Goal: Task Accomplishment & Management: Use online tool/utility

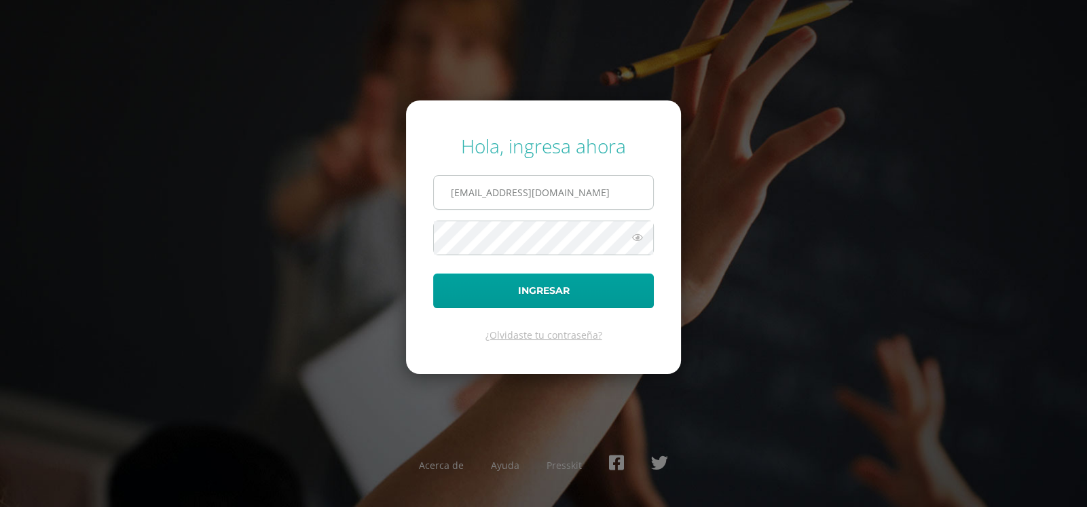
click at [584, 198] on input "[EMAIL_ADDRESS][DOMAIN_NAME]" at bounding box center [543, 192] width 219 height 33
type input "[EMAIL_ADDRESS][DOMAIN_NAME]"
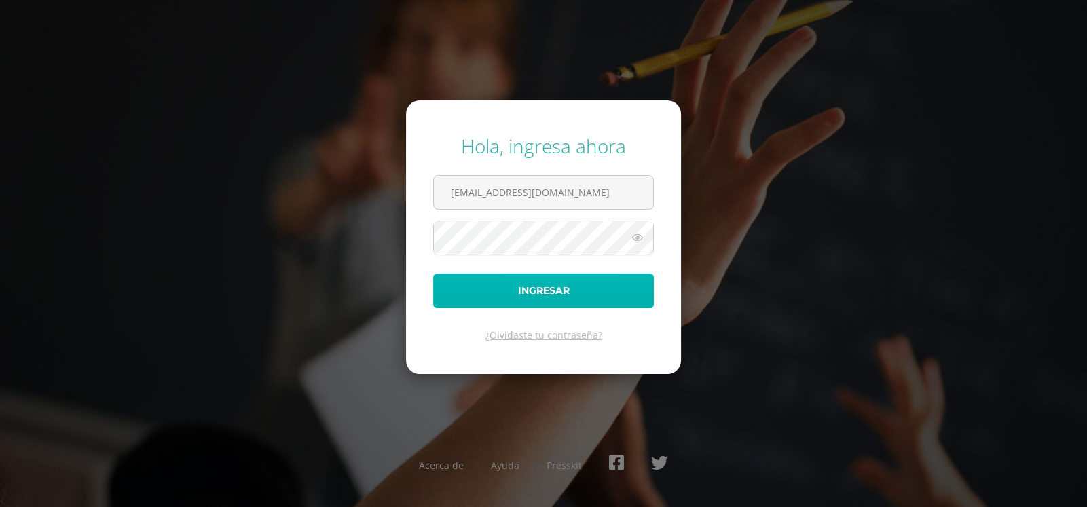
click at [597, 292] on button "Ingresar" at bounding box center [543, 291] width 221 height 35
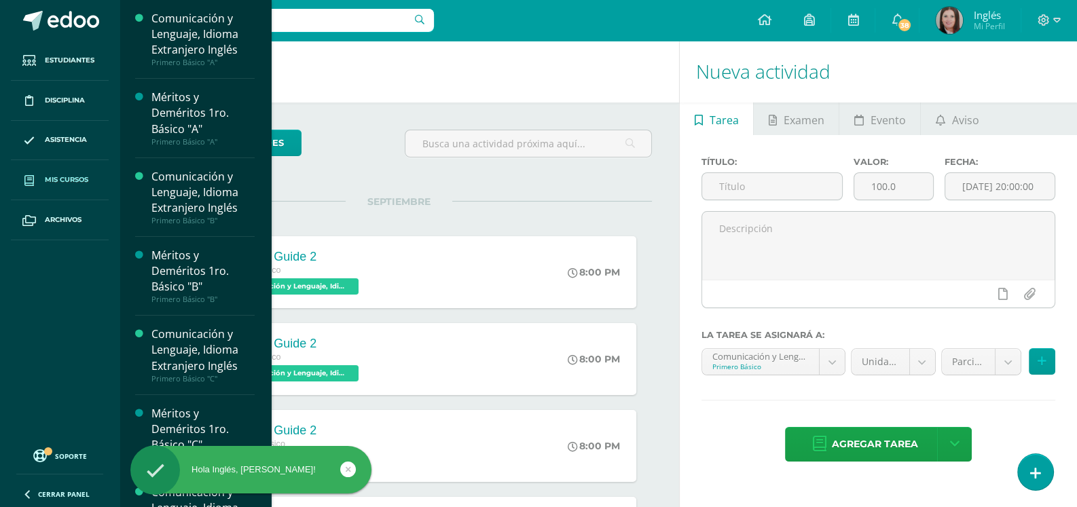
click at [69, 175] on span "Mis cursos" at bounding box center [66, 179] width 43 height 11
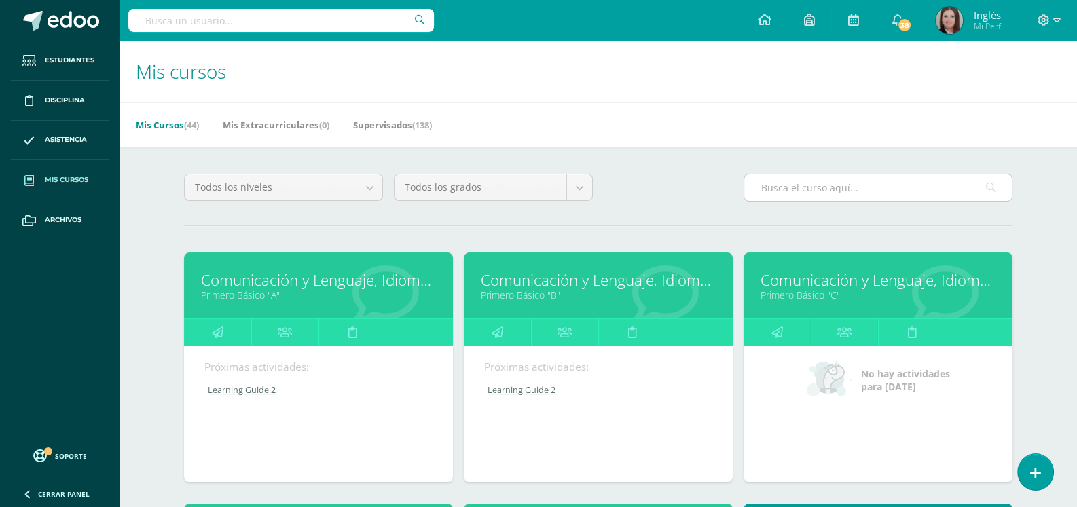
click at [832, 194] on input "text" at bounding box center [877, 187] width 267 height 26
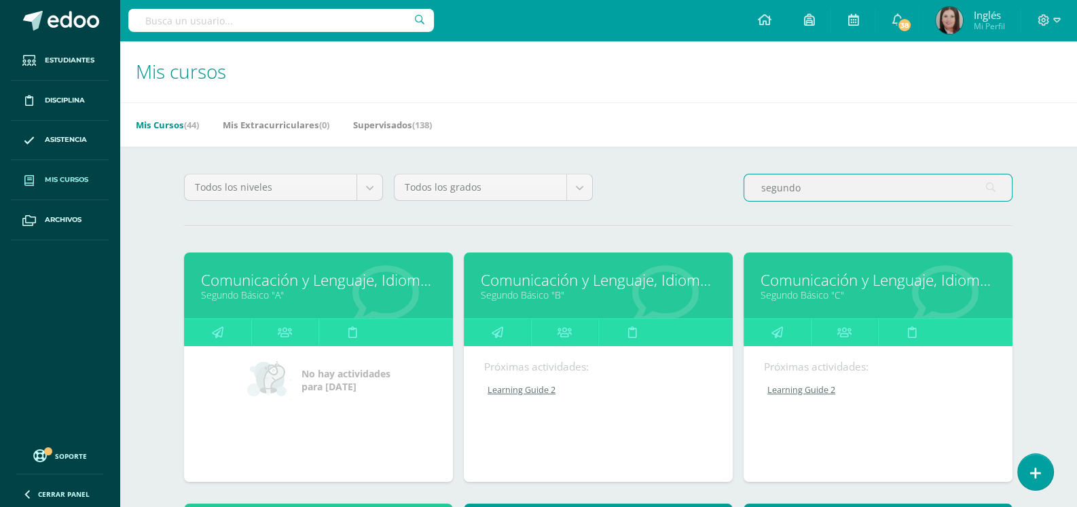
scroll to position [204, 0]
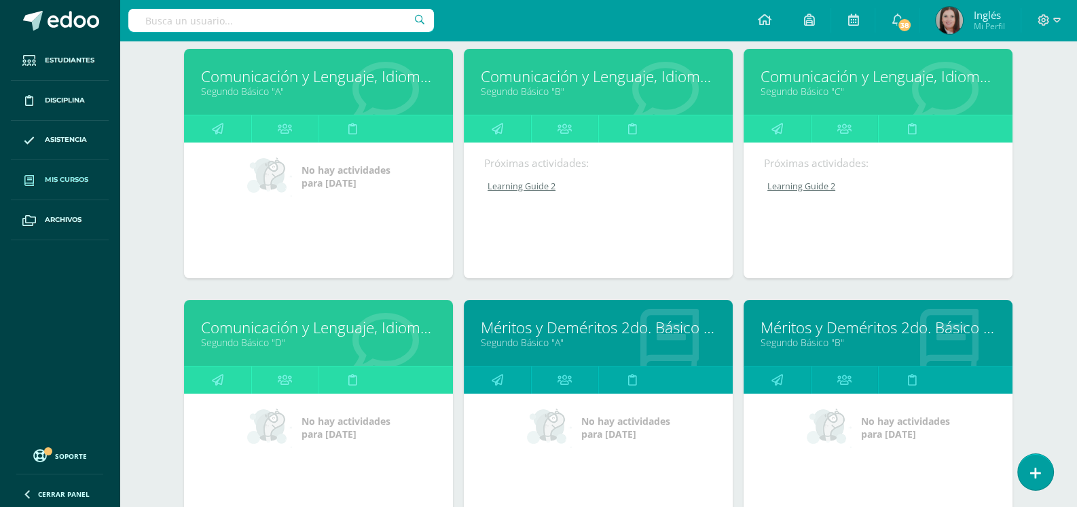
type input "segundo"
click at [371, 333] on link "Comunicación y Lenguaje, Idioma Extranjero Inglés" at bounding box center [318, 327] width 235 height 21
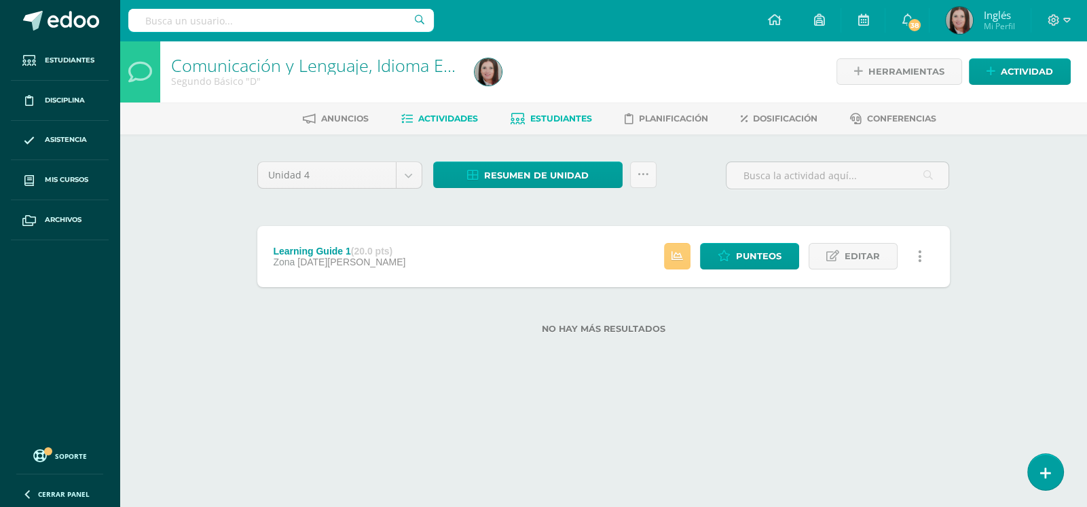
click at [553, 114] on span "Estudiantes" at bounding box center [561, 118] width 62 height 10
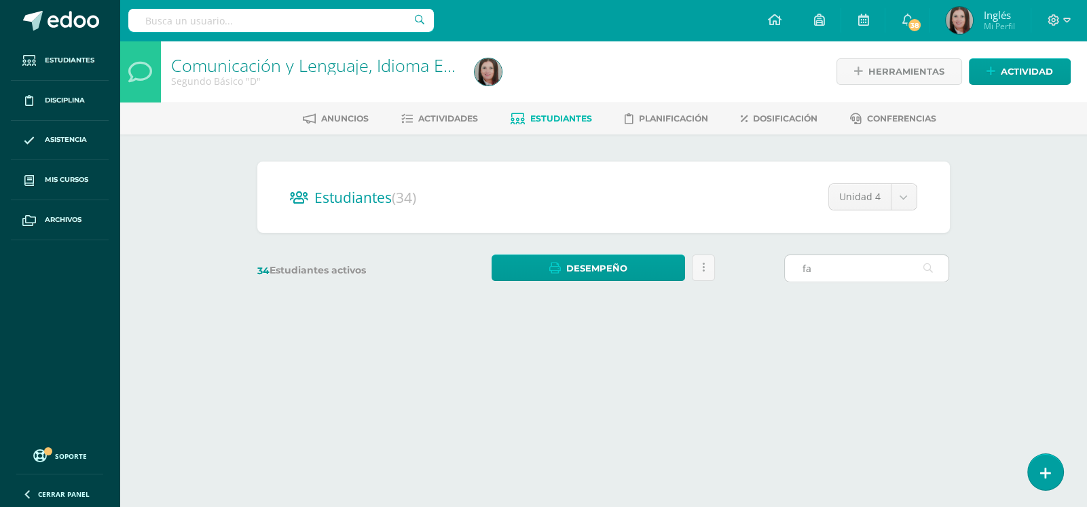
type input "f"
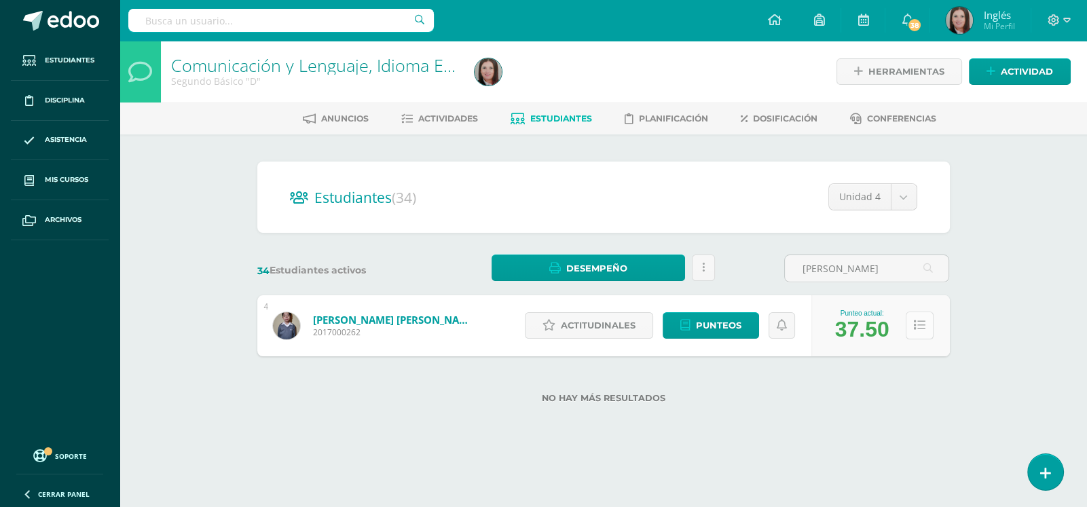
type input "jose javier"
click at [923, 326] on icon at bounding box center [920, 326] width 12 height 12
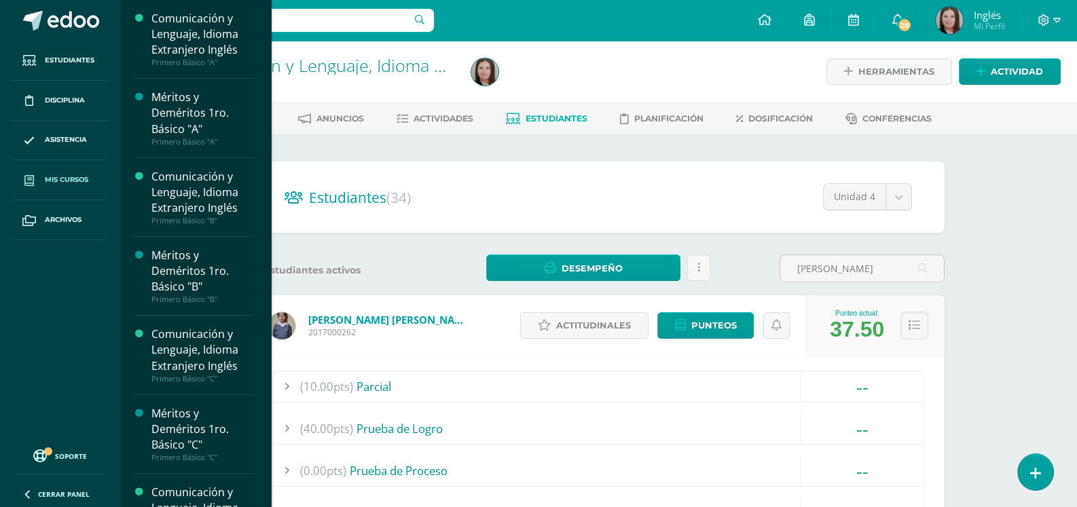
click at [88, 177] on span "Mis cursos" at bounding box center [66, 179] width 43 height 11
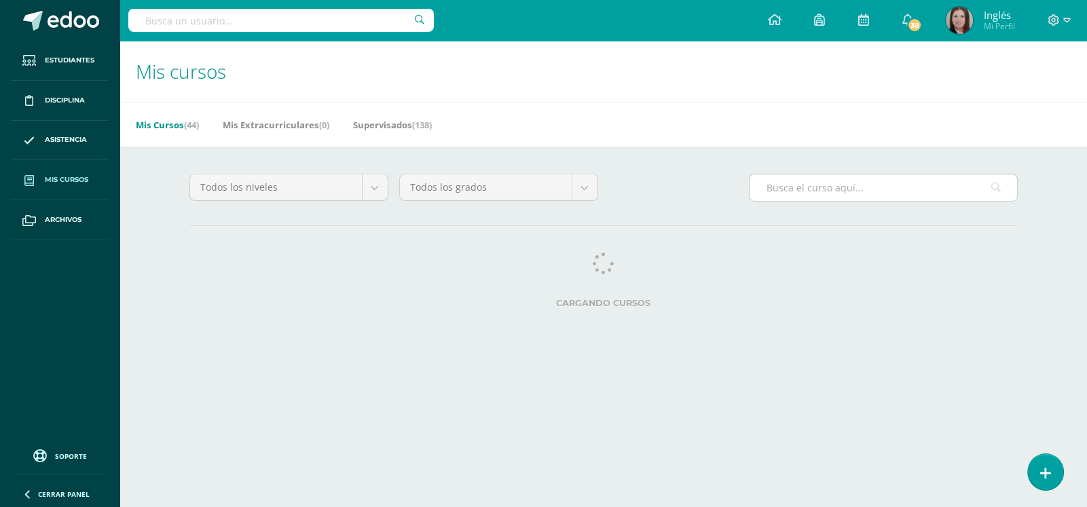
click at [773, 186] on input "text" at bounding box center [882, 187] width 267 height 26
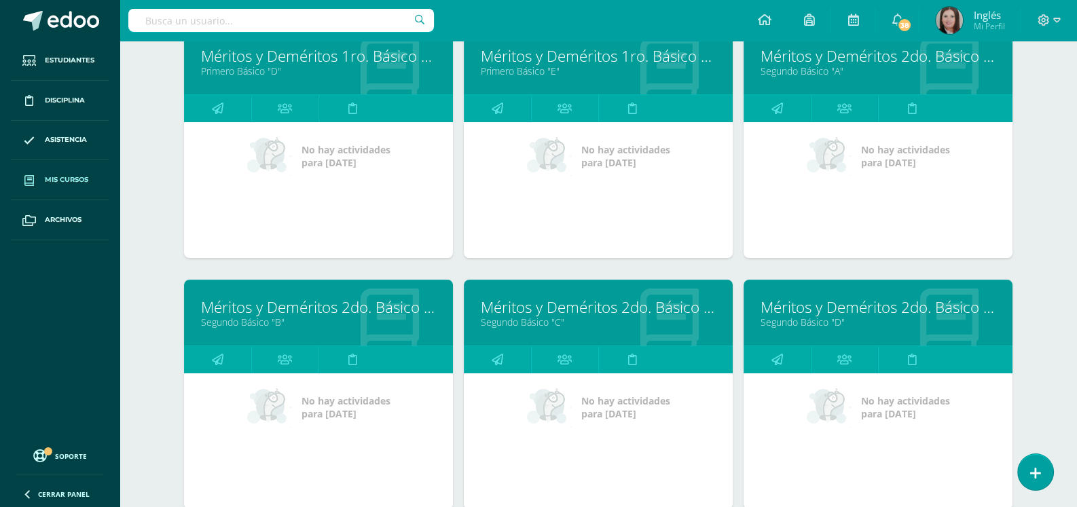
scroll to position [542, 0]
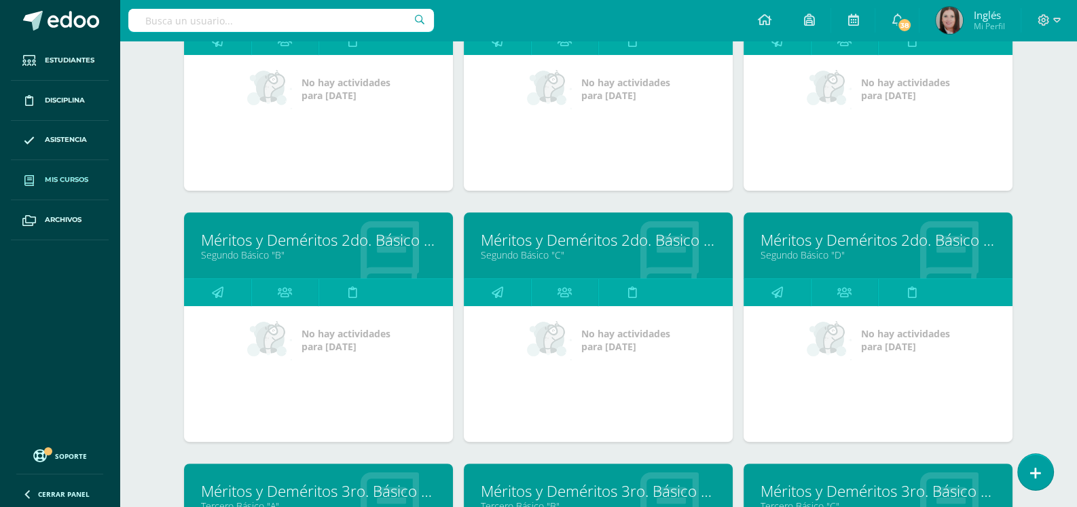
type input "meritos y demeritos"
click at [848, 245] on link "Méritos y Deméritos 2do. Básico "D"" at bounding box center [877, 239] width 235 height 21
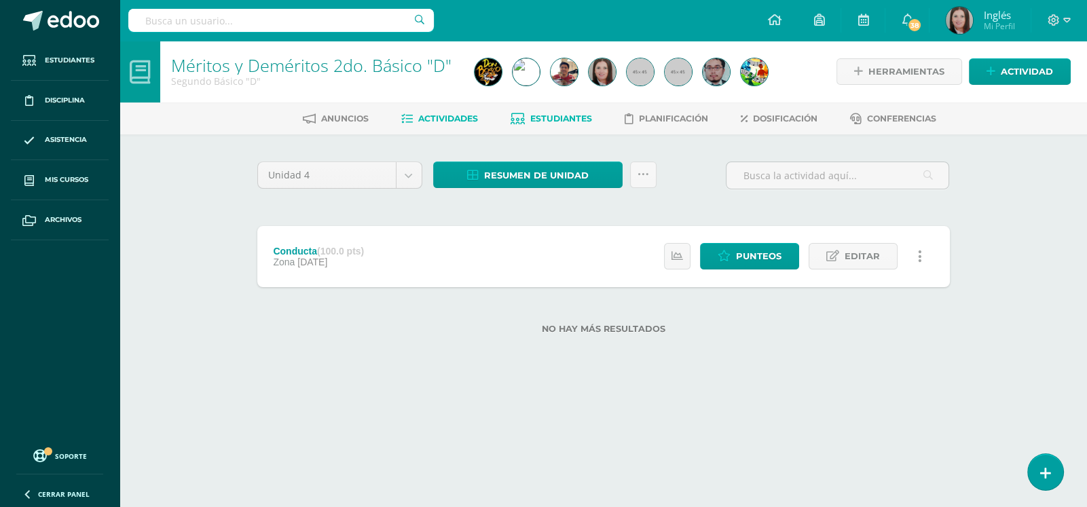
click at [570, 121] on span "Estudiantes" at bounding box center [561, 118] width 62 height 10
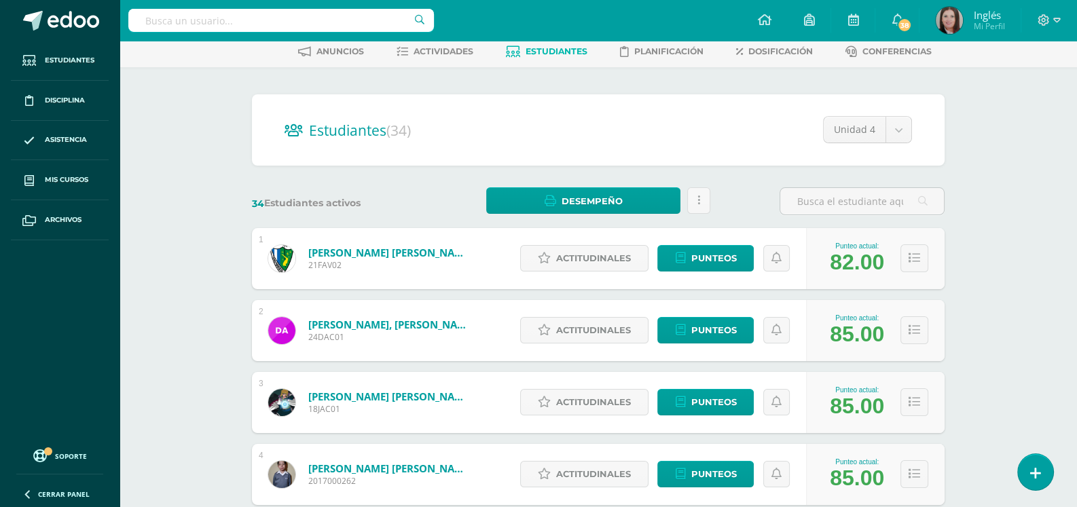
scroll to position [135, 0]
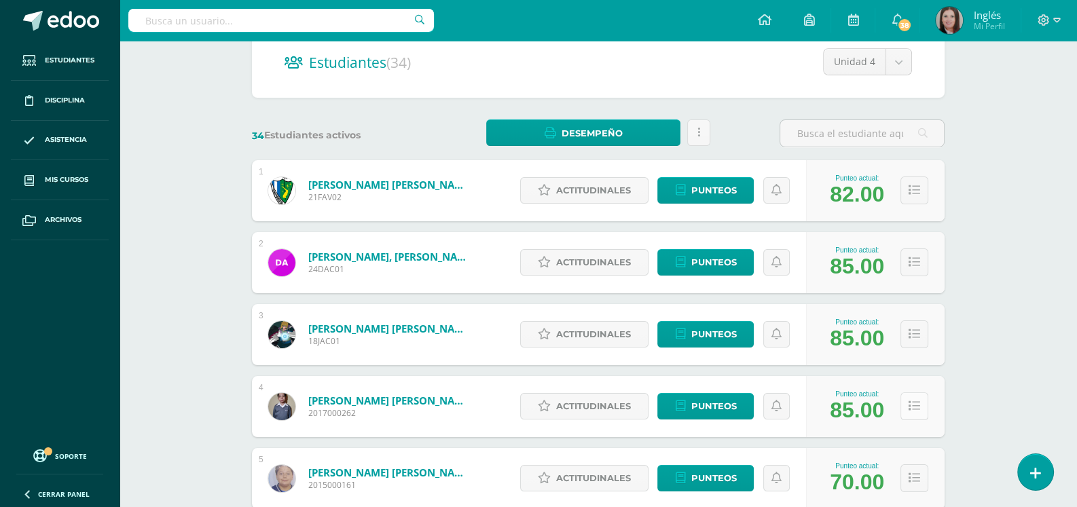
click at [917, 409] on icon at bounding box center [914, 407] width 12 height 12
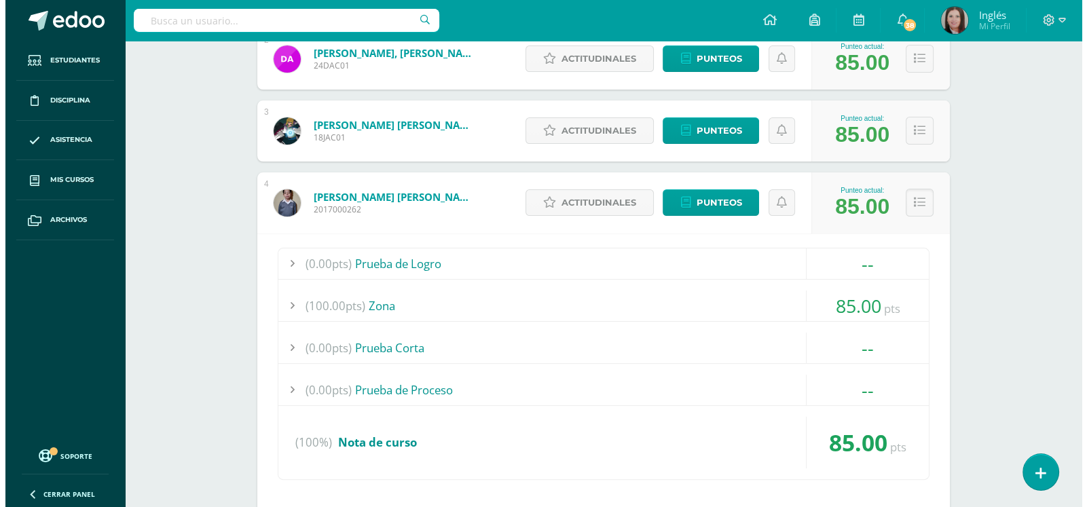
scroll to position [475, 0]
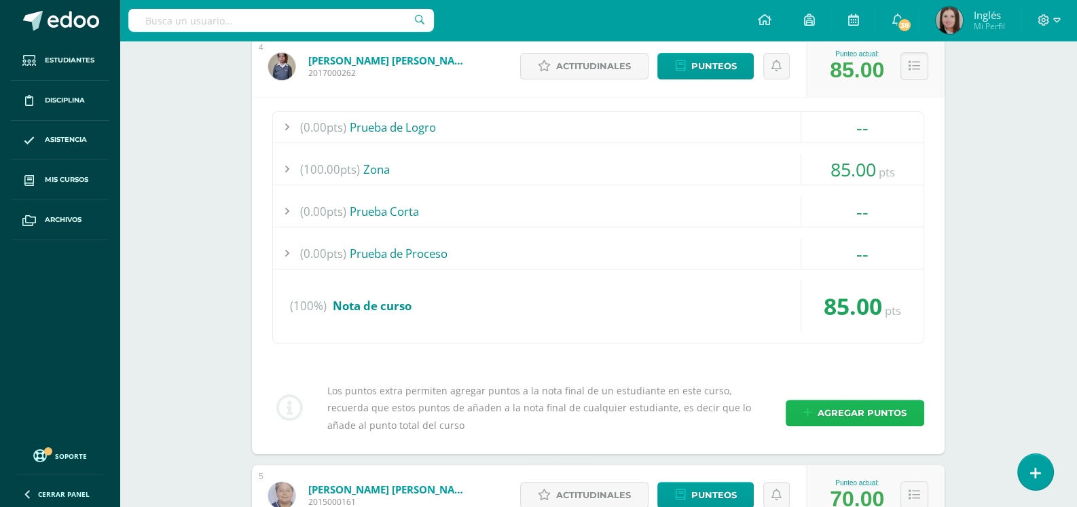
click at [894, 417] on span "Agregar puntos" at bounding box center [861, 413] width 89 height 25
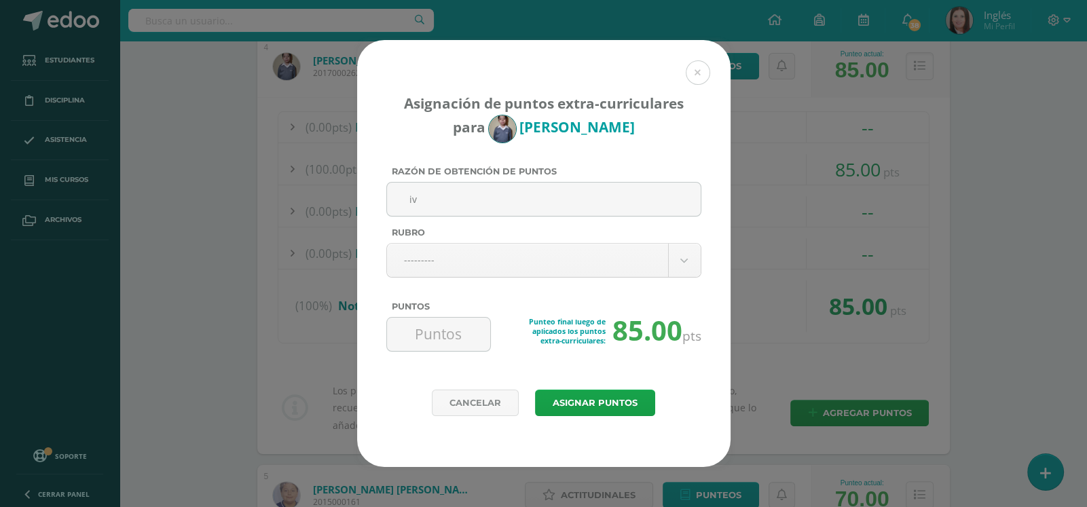
type input "i"
type input "Ivón Mejía, inglés, ingreso tarde a clase, 10/09/2025"
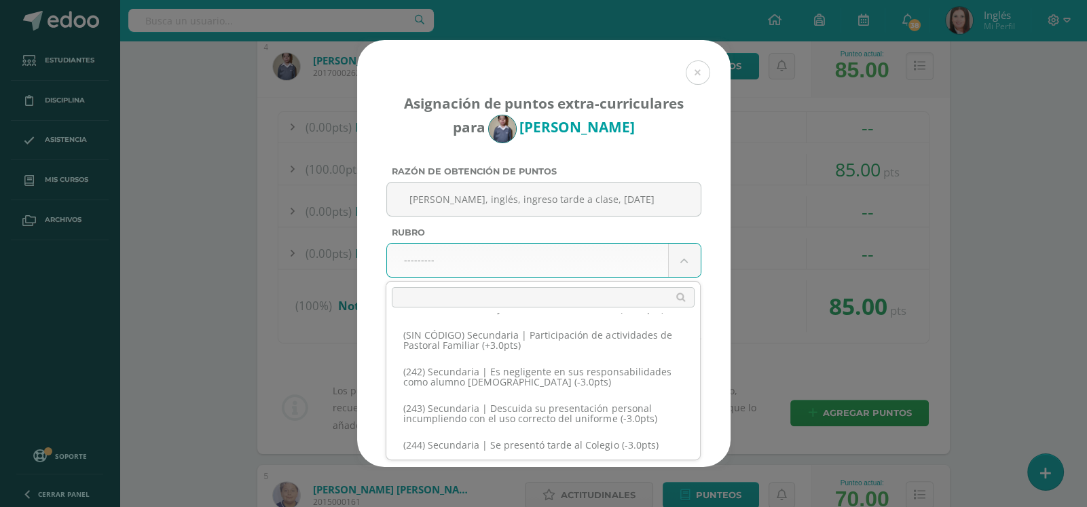
scroll to position [10281, 0]
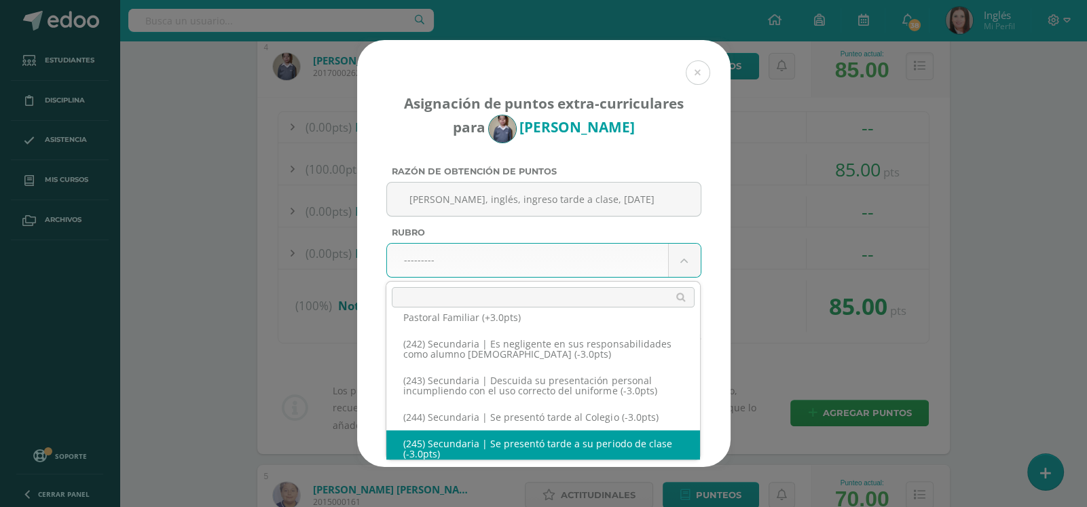
select select "277"
type input "-3"
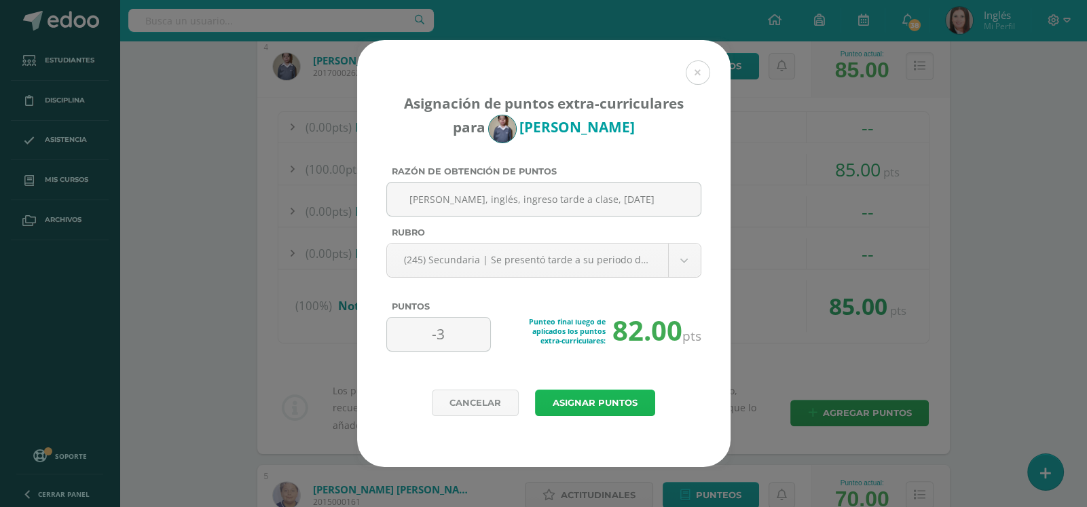
click at [594, 402] on button "Asignar puntos" at bounding box center [595, 403] width 120 height 26
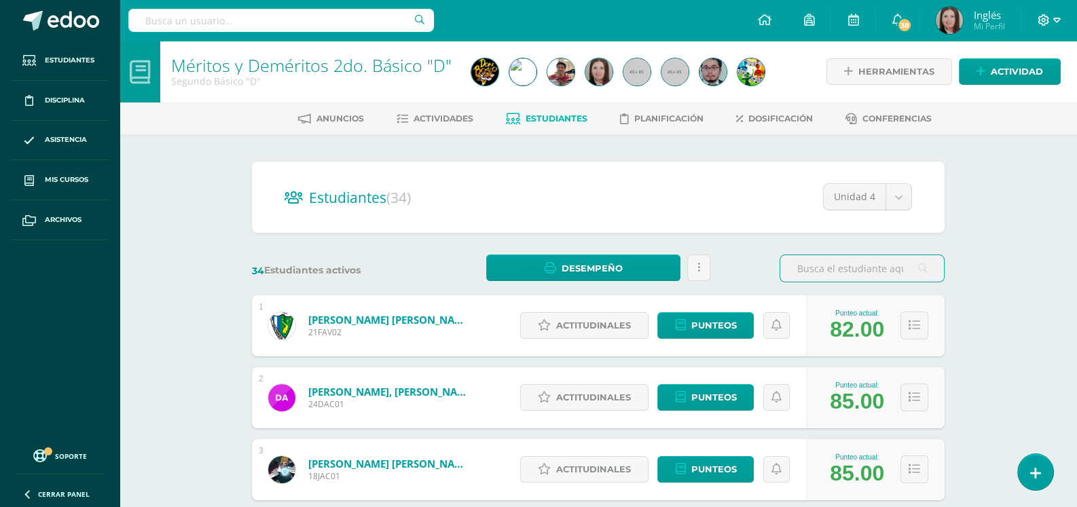
click at [1045, 19] on icon at bounding box center [1043, 20] width 12 height 12
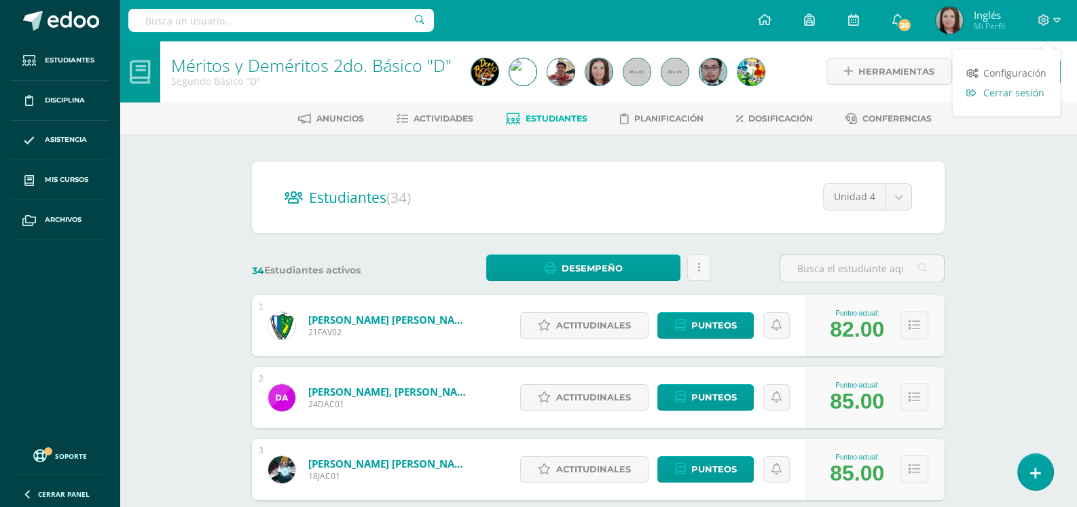
click at [1015, 94] on span "Cerrar sesión" at bounding box center [1013, 92] width 61 height 13
